Goal: Task Accomplishment & Management: Manage account settings

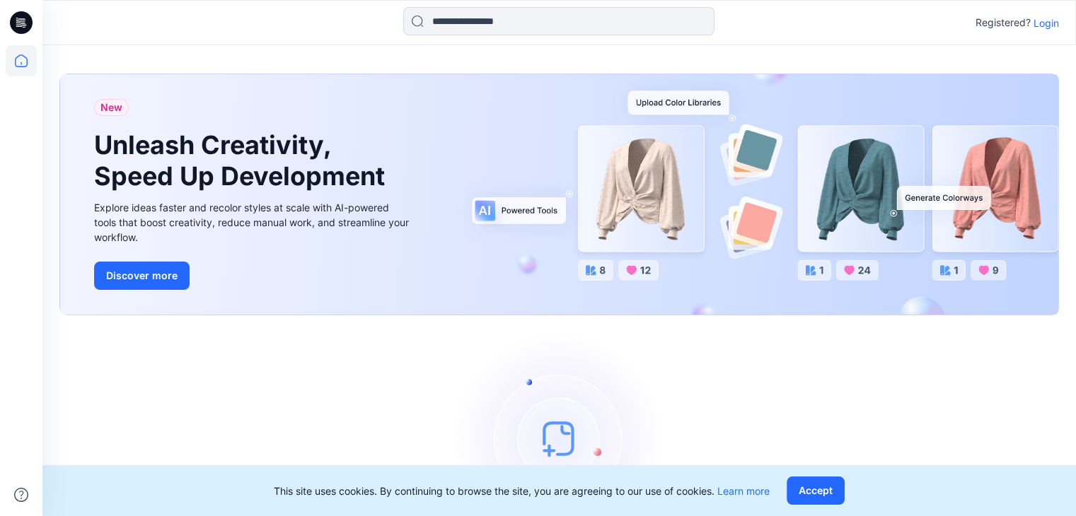
click at [1049, 21] on p "Login" at bounding box center [1046, 23] width 25 height 15
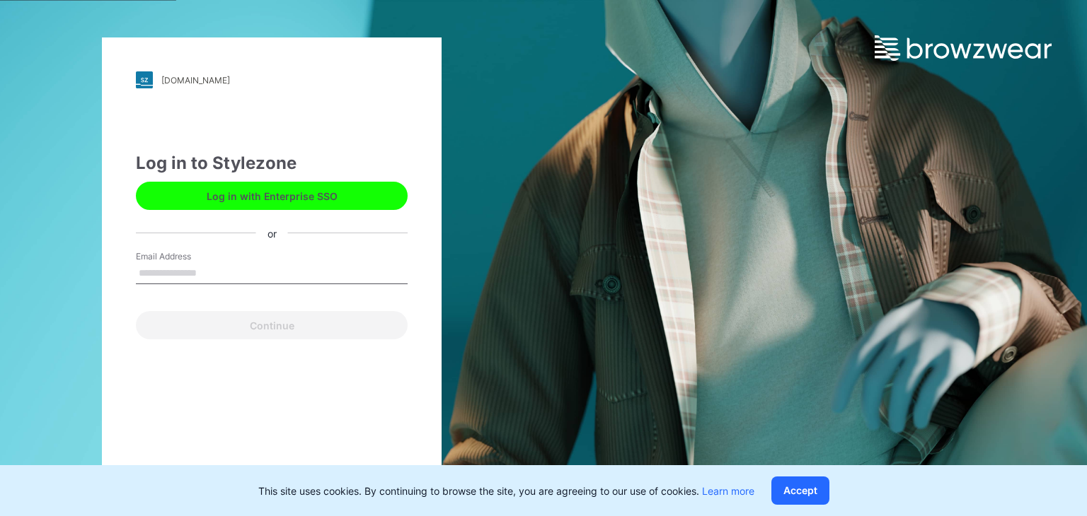
click at [187, 278] on input "Email Address" at bounding box center [272, 273] width 272 height 21
type input "**********"
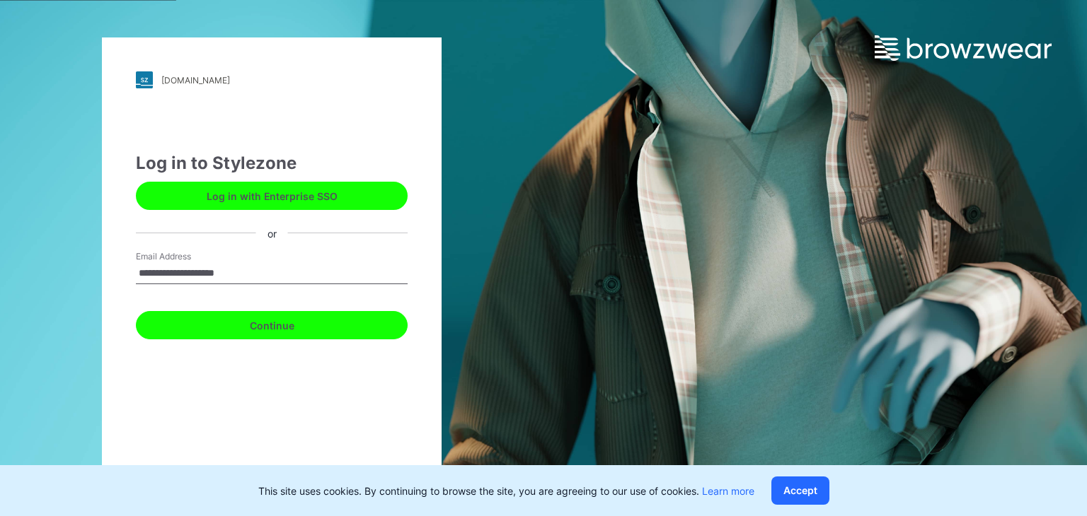
click at [294, 320] on button "Continue" at bounding box center [272, 325] width 272 height 28
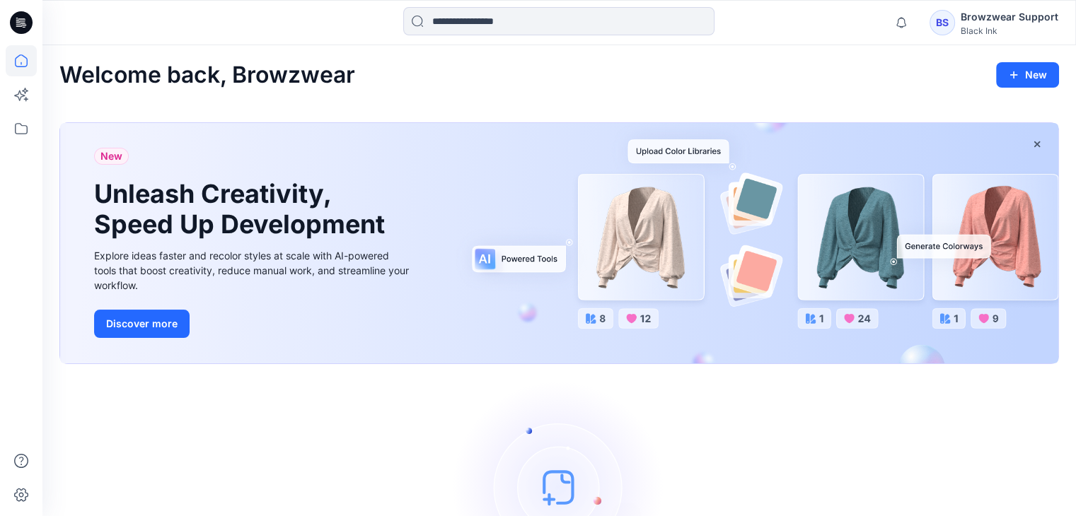
click at [1010, 16] on div "Browzwear Support" at bounding box center [1010, 16] width 98 height 17
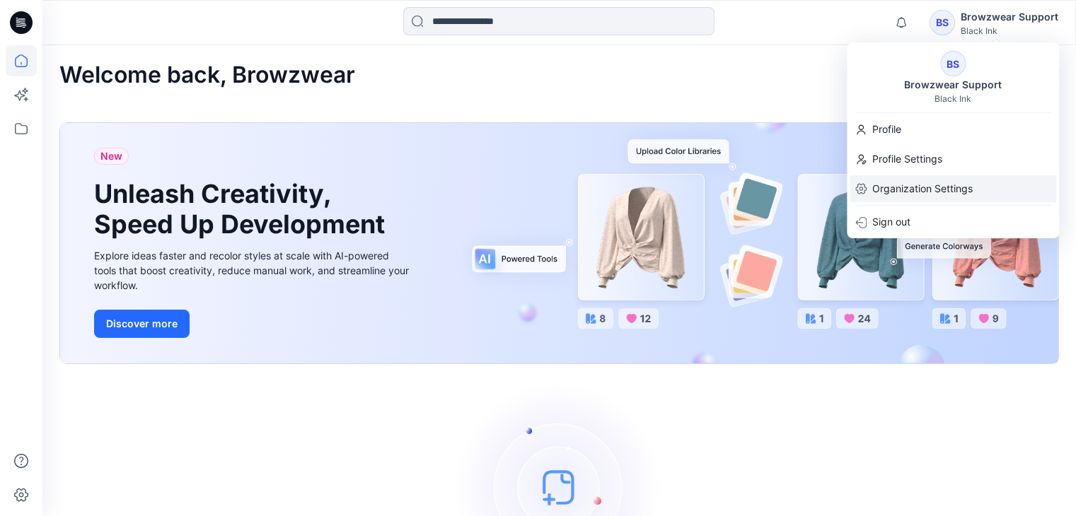
click at [948, 178] on p "Organization Settings" at bounding box center [922, 188] width 100 height 27
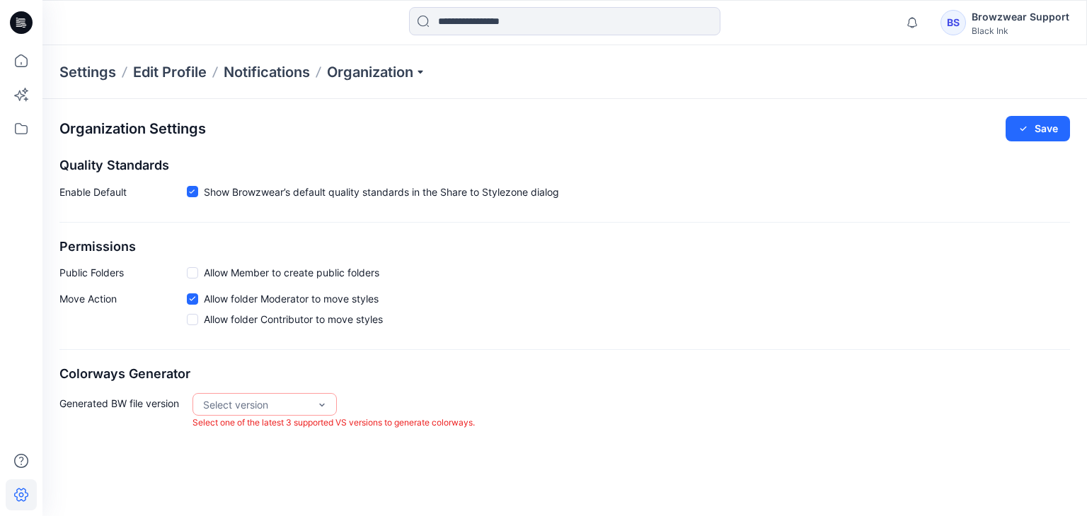
click at [349, 83] on div "Settings Edit Profile Notifications Organization" at bounding box center [564, 72] width 1044 height 54
click at [352, 79] on p "Organization" at bounding box center [376, 72] width 99 height 20
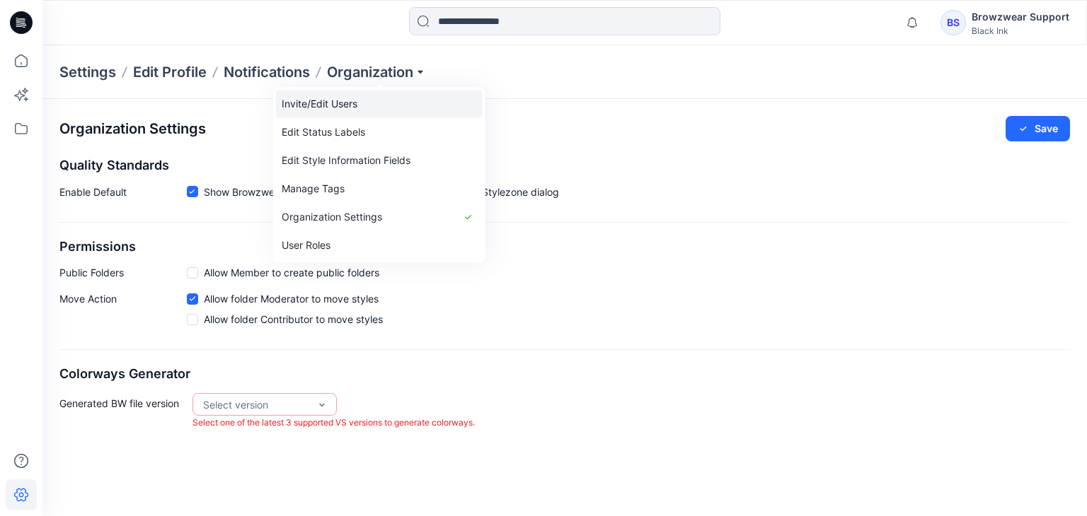
click at [350, 101] on link "Invite/Edit Users" at bounding box center [379, 104] width 207 height 28
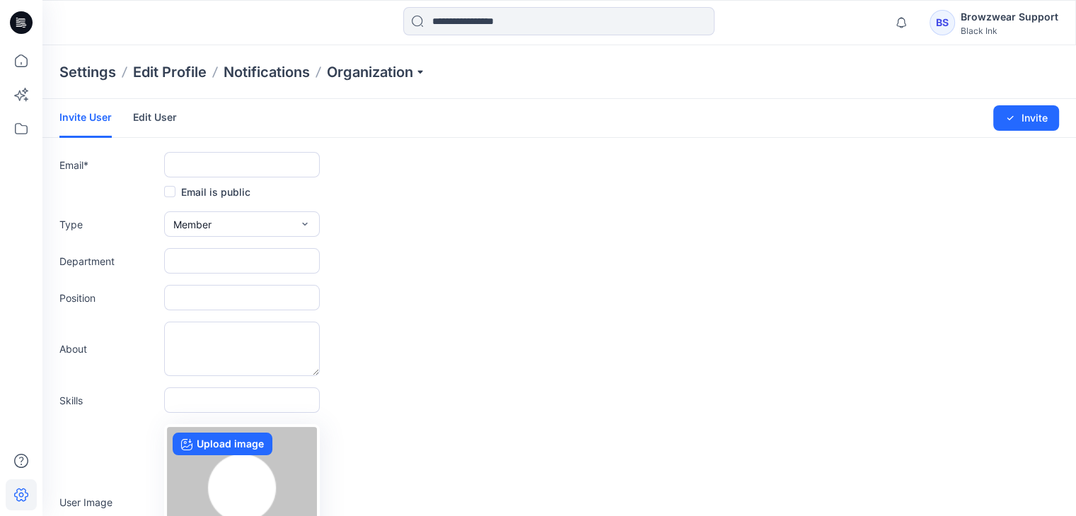
click at [170, 120] on link "Edit User" at bounding box center [155, 117] width 44 height 37
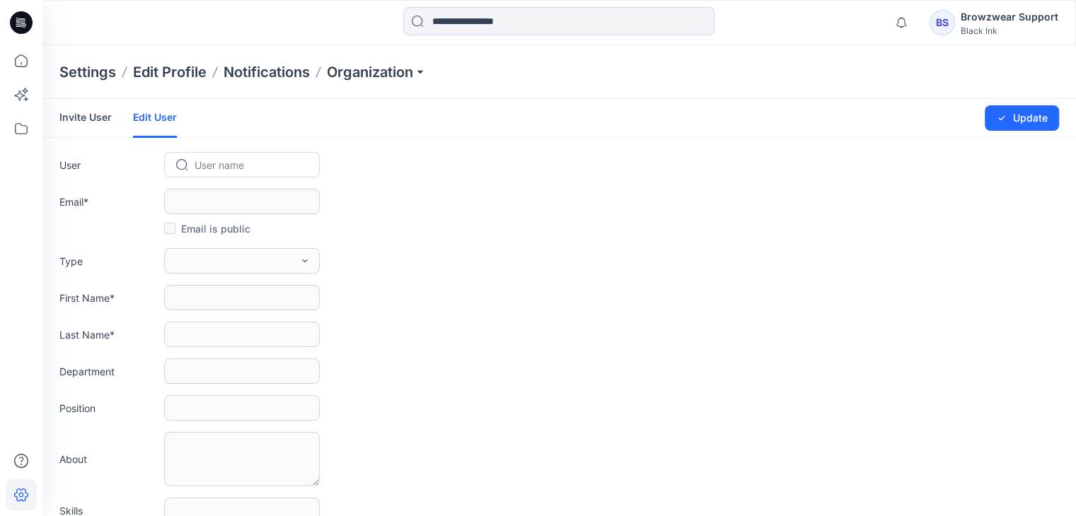
click at [226, 161] on div at bounding box center [251, 165] width 112 height 18
click at [420, 173] on div "User Use Up and Down to choose options, press Enter to select the currently foc…" at bounding box center [559, 164] width 1000 height 25
click at [392, 83] on div "Settings Edit Profile Notifications Organization" at bounding box center [559, 72] width 1034 height 54
click at [393, 78] on p "Organization" at bounding box center [376, 72] width 99 height 20
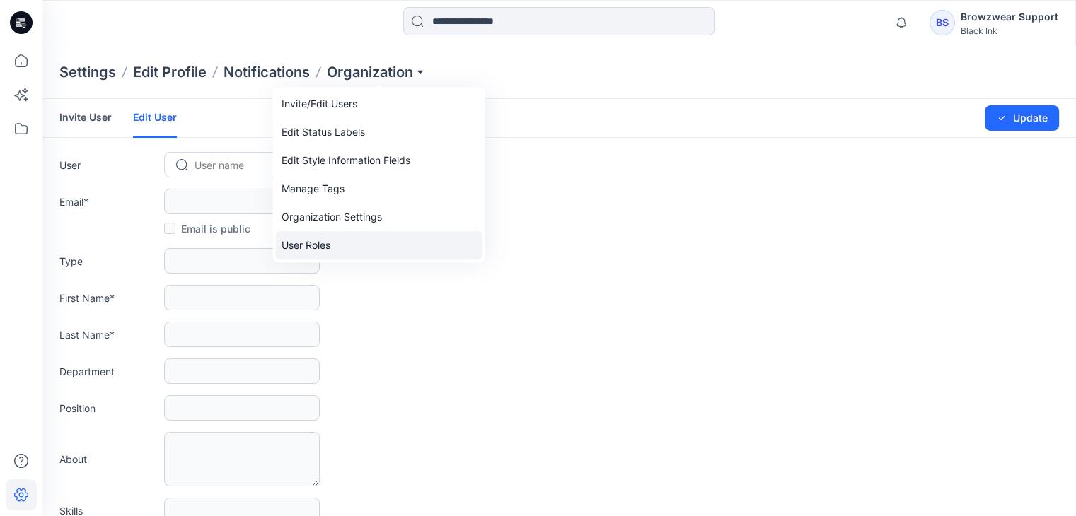
click at [302, 242] on link "User Roles" at bounding box center [379, 245] width 207 height 28
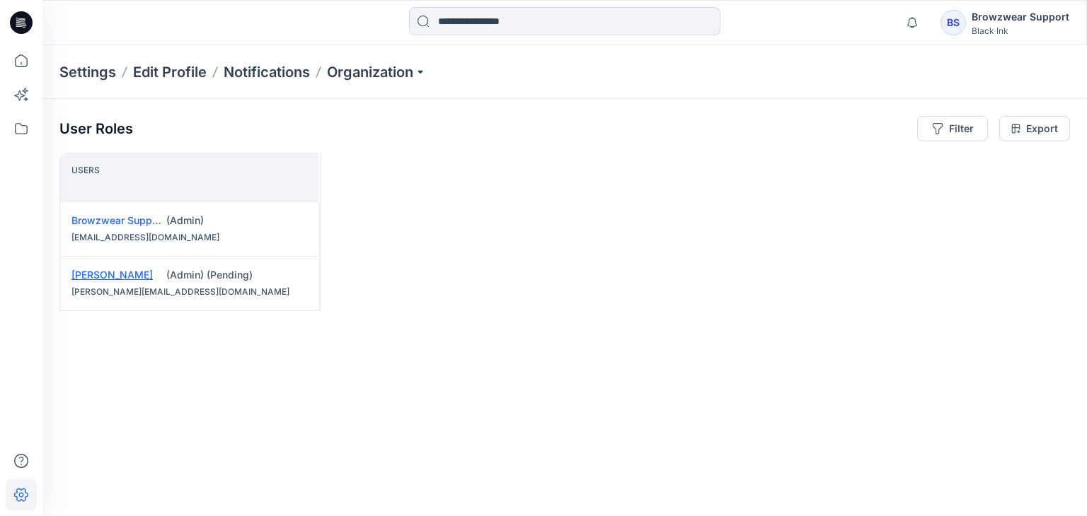
click at [99, 275] on link "[PERSON_NAME]" at bounding box center [111, 275] width 81 height 12
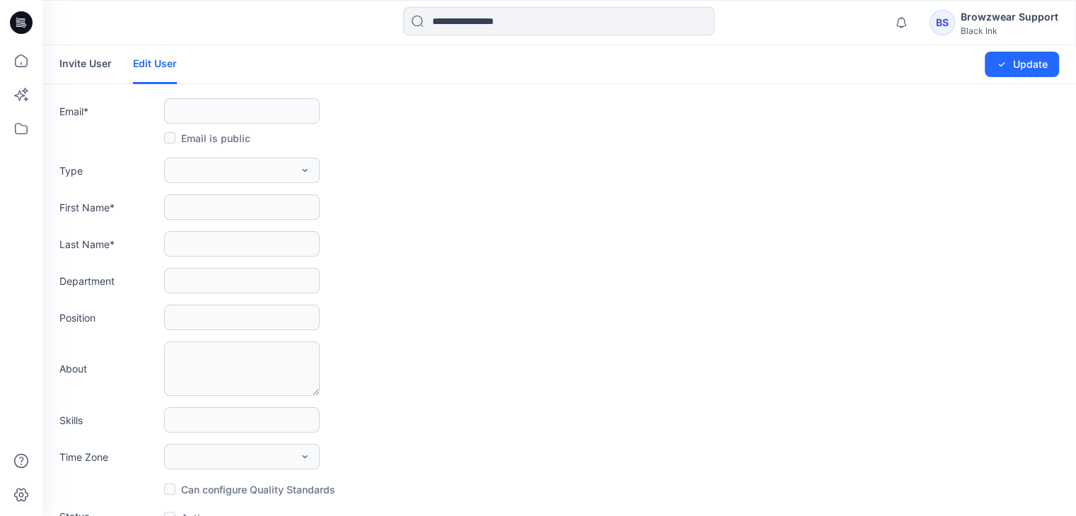
type input "**********"
type input "*******"
type input "******"
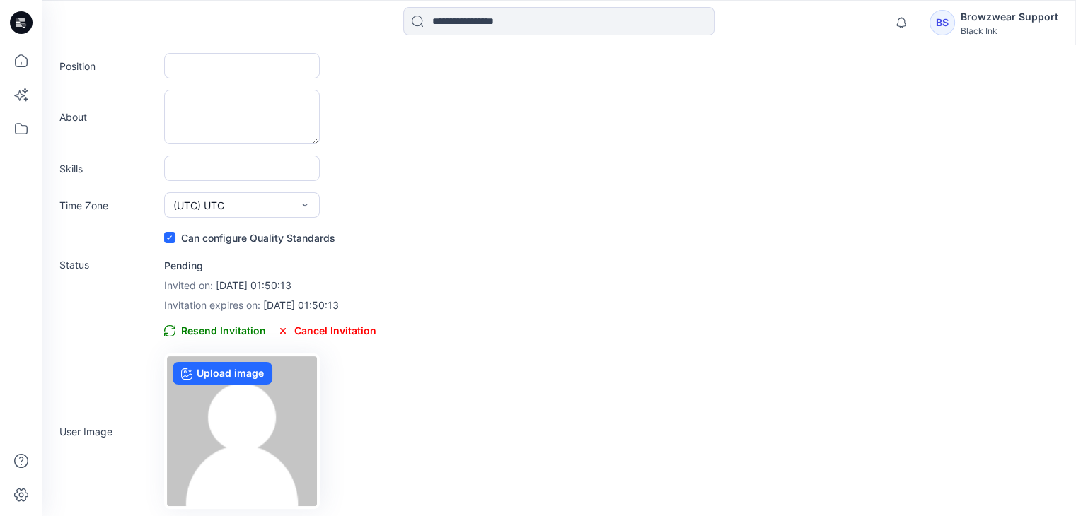
scroll to position [255, 0]
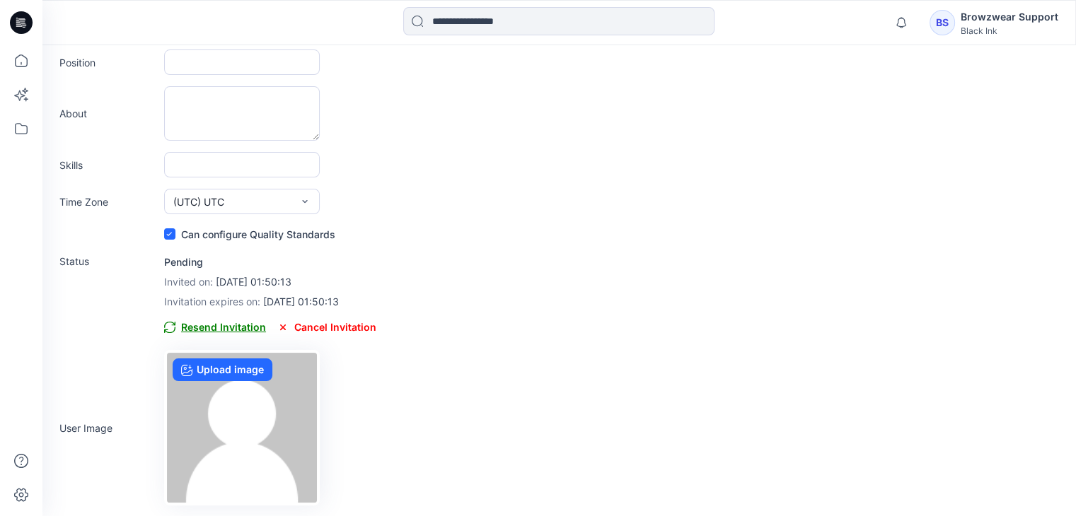
click at [207, 325] on span "Resend Invitation" at bounding box center [215, 327] width 102 height 17
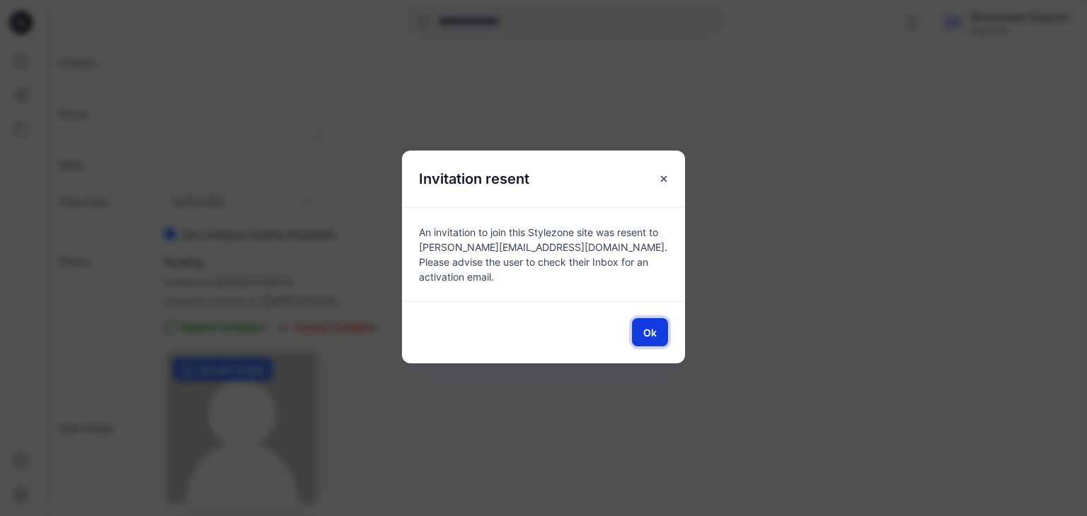
click at [656, 330] on span "Ok" at bounding box center [649, 332] width 13 height 15
